Goal: Transaction & Acquisition: Purchase product/service

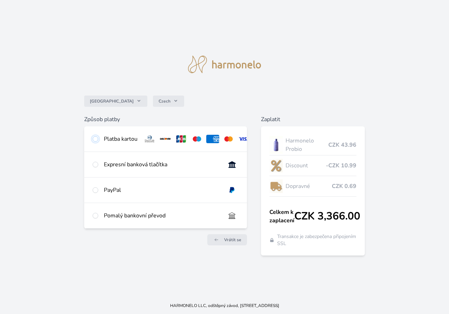
click at [95, 139] on input "radio" at bounding box center [96, 139] width 6 height 6
radio input "true"
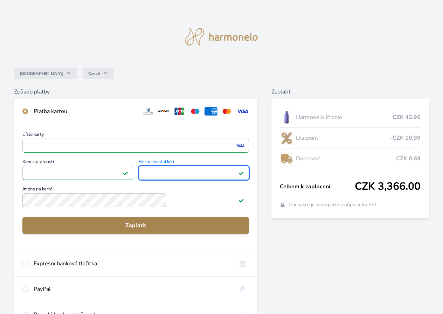
click at [165, 230] on span "Zaplatit" at bounding box center [136, 225] width 216 height 8
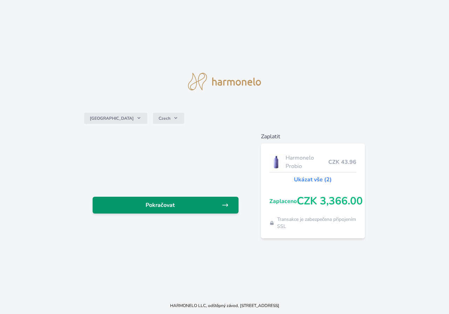
click at [166, 206] on span "Pokračovat" at bounding box center [159, 205] width 123 height 8
